Goal: Transaction & Acquisition: Download file/media

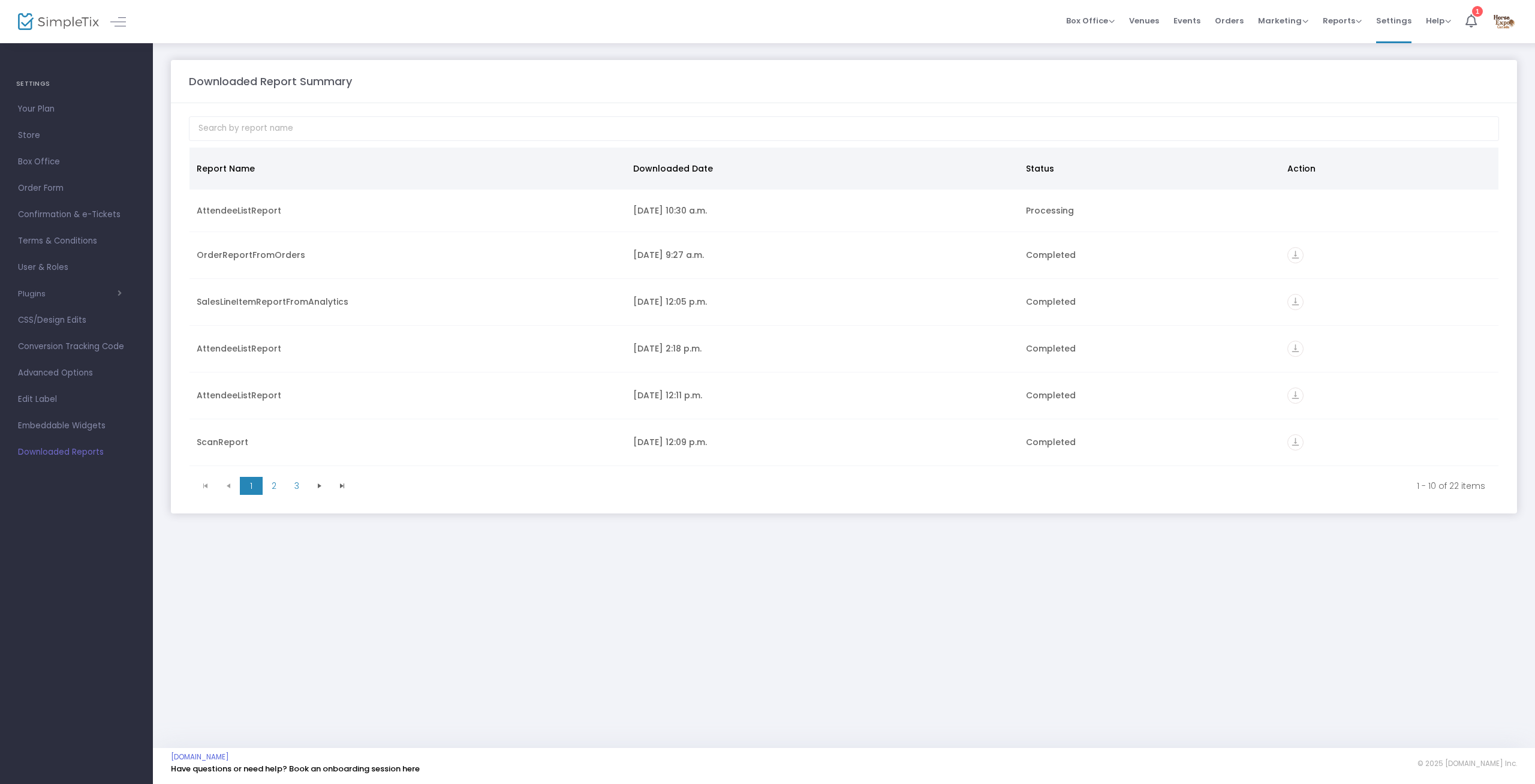
click at [666, 760] on span "[DOMAIN_NAME]" at bounding box center [508, 756] width 674 height 11
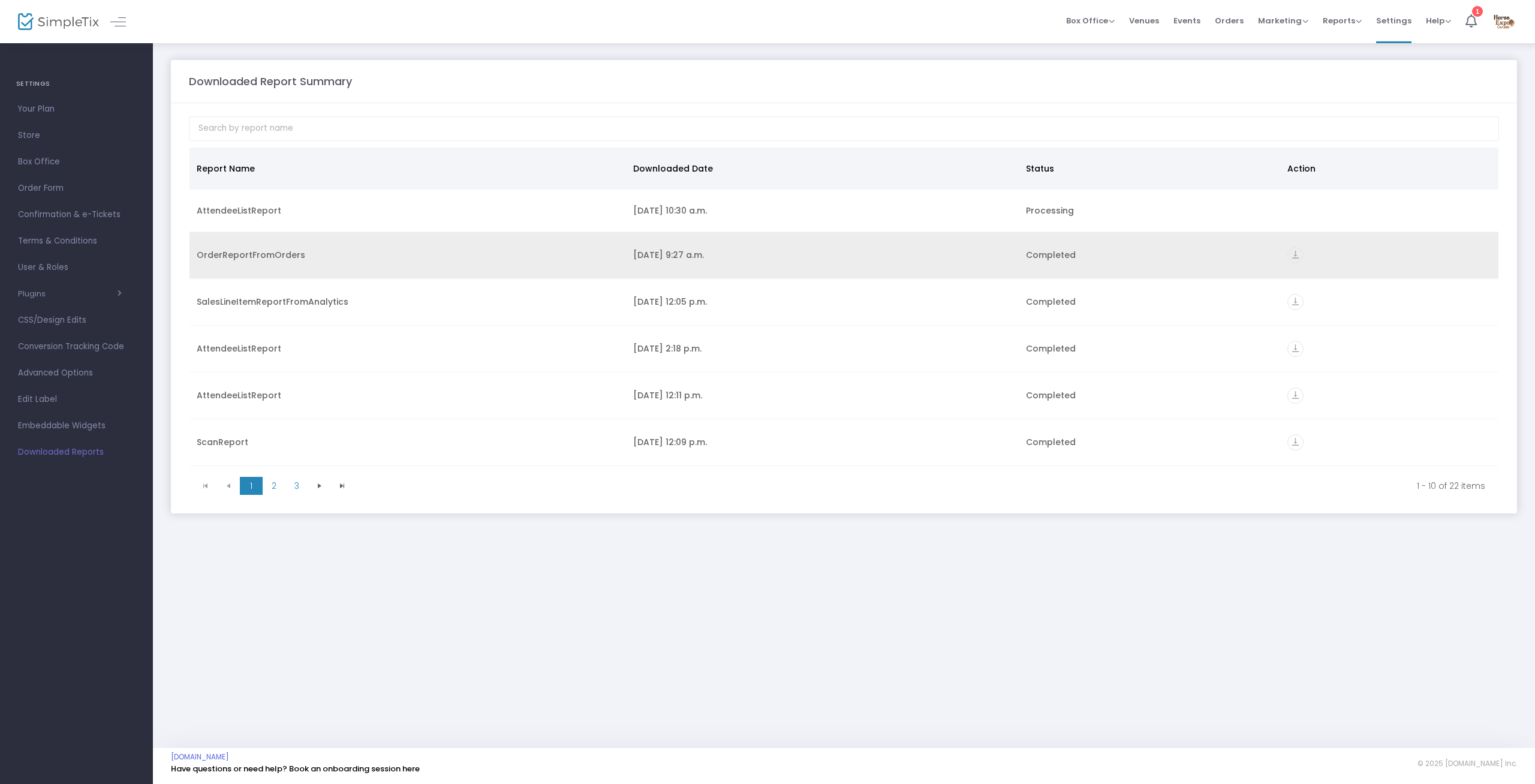
click at [1299, 256] on icon "vertical_align_bottom" at bounding box center [1296, 255] width 16 height 16
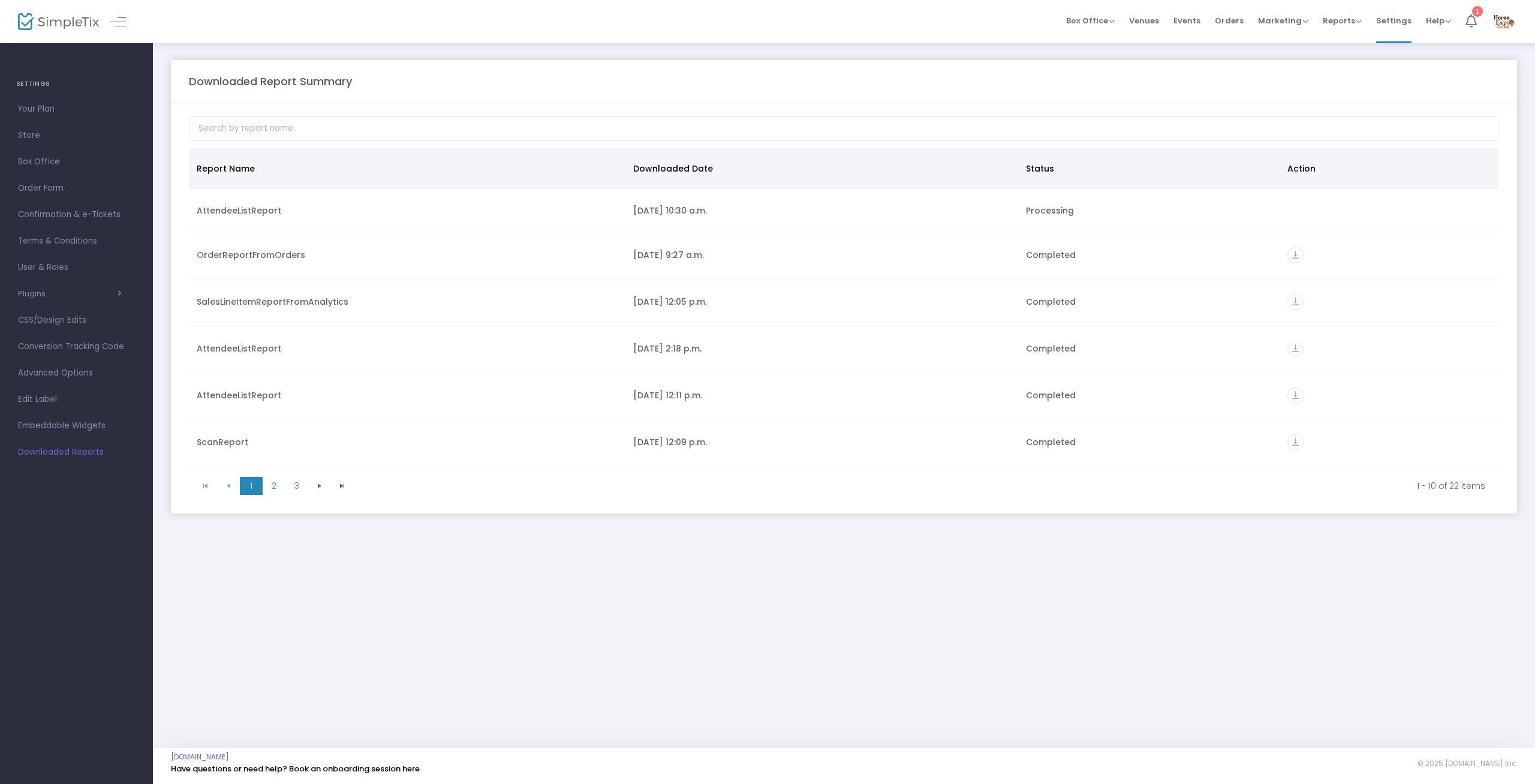
click at [1475, 14] on icon at bounding box center [1472, 21] width 12 height 13
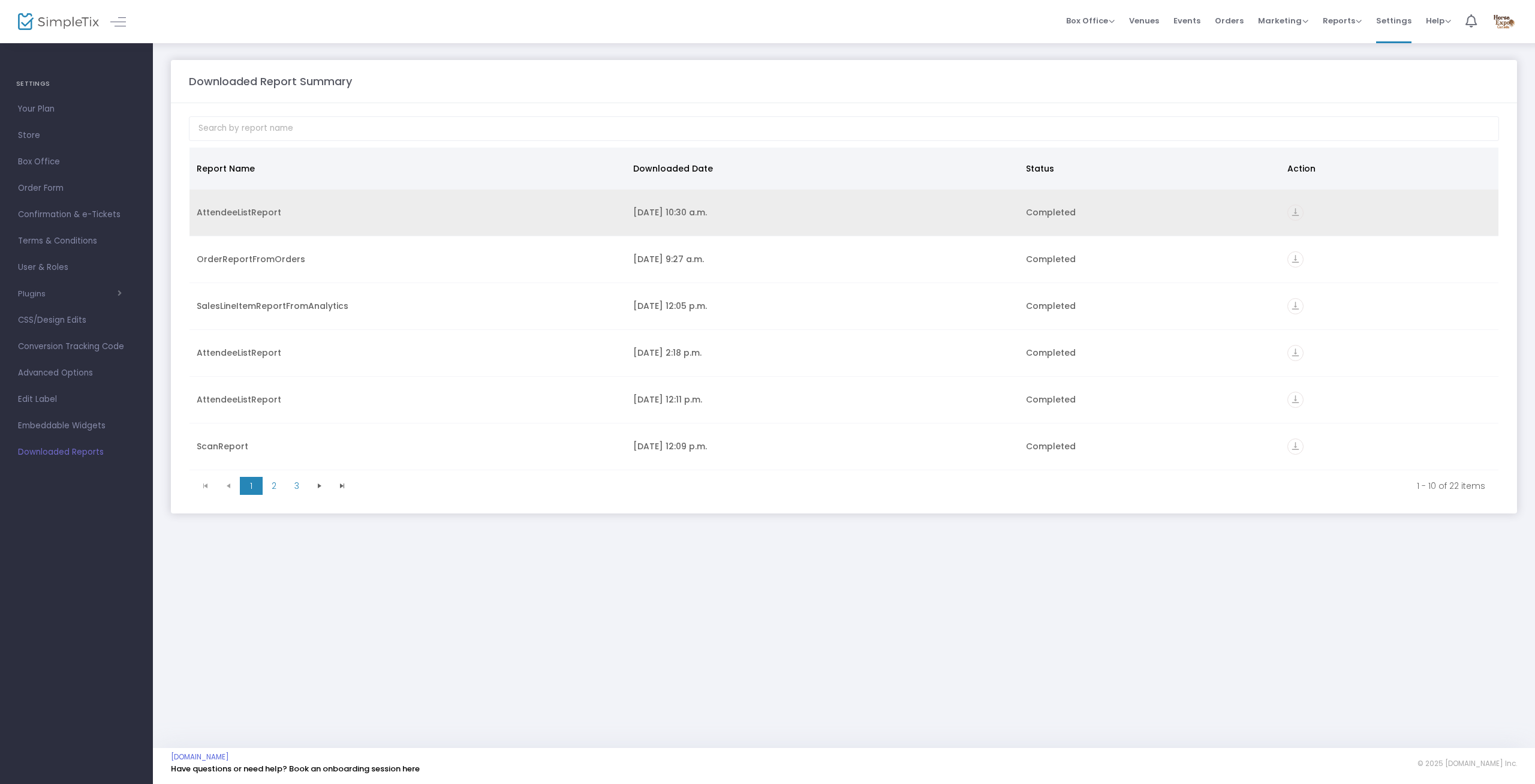
click at [1300, 215] on icon "vertical_align_bottom" at bounding box center [1296, 212] width 16 height 16
